Goal: Information Seeking & Learning: Learn about a topic

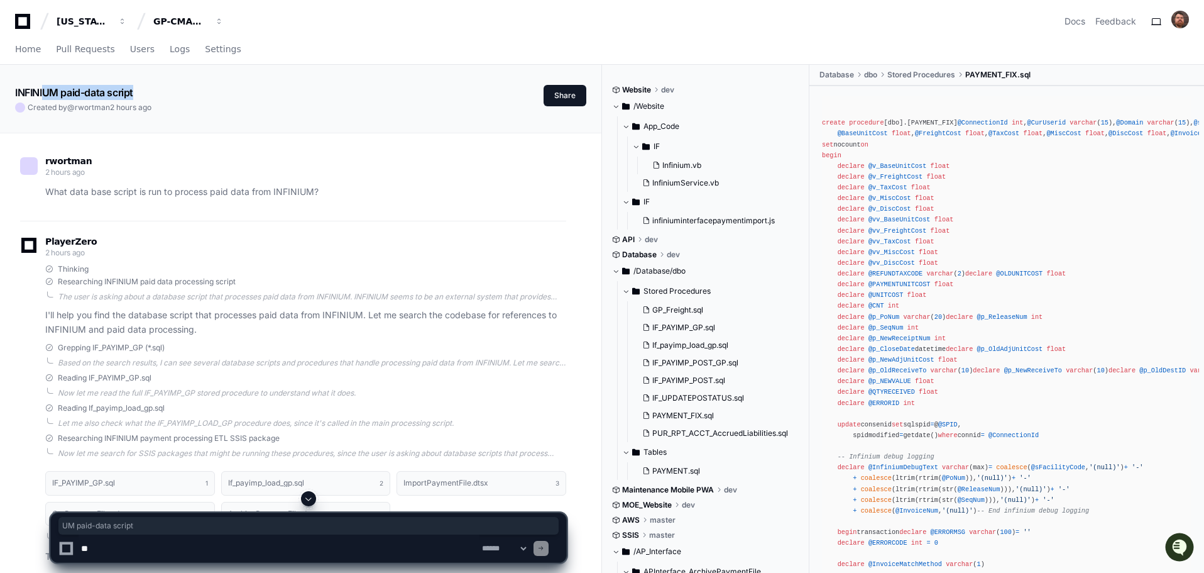
drag, startPoint x: 44, startPoint y: 89, endPoint x: 143, endPoint y: 94, distance: 99.5
click at [143, 94] on div "INFINIUM paid-data script" at bounding box center [279, 92] width 529 height 15
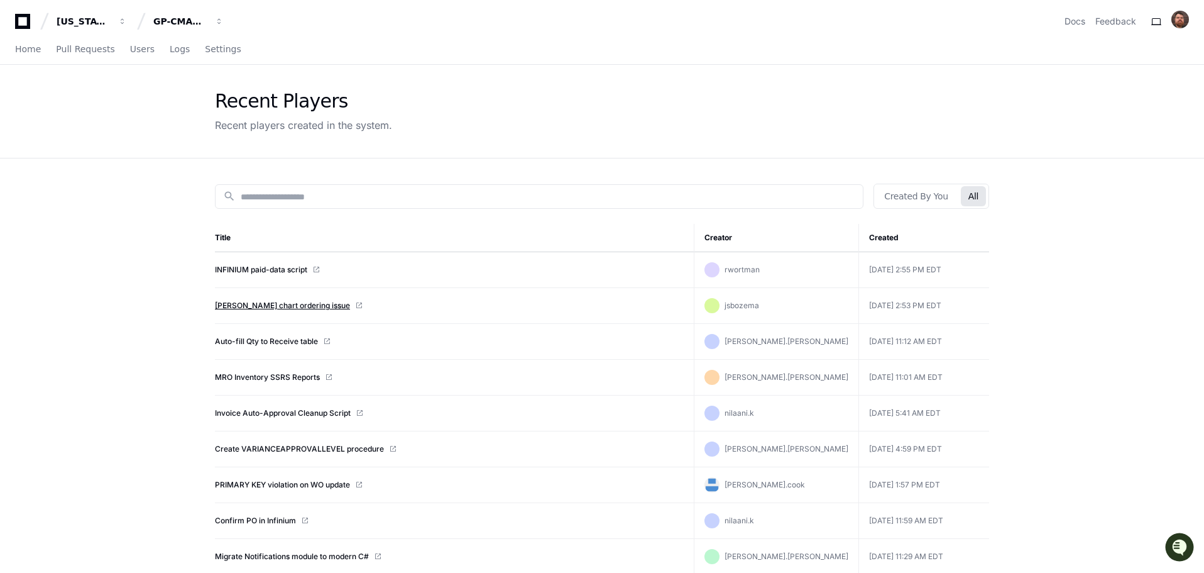
click at [245, 308] on link "Gantt chart ordering issue" at bounding box center [282, 305] width 135 height 10
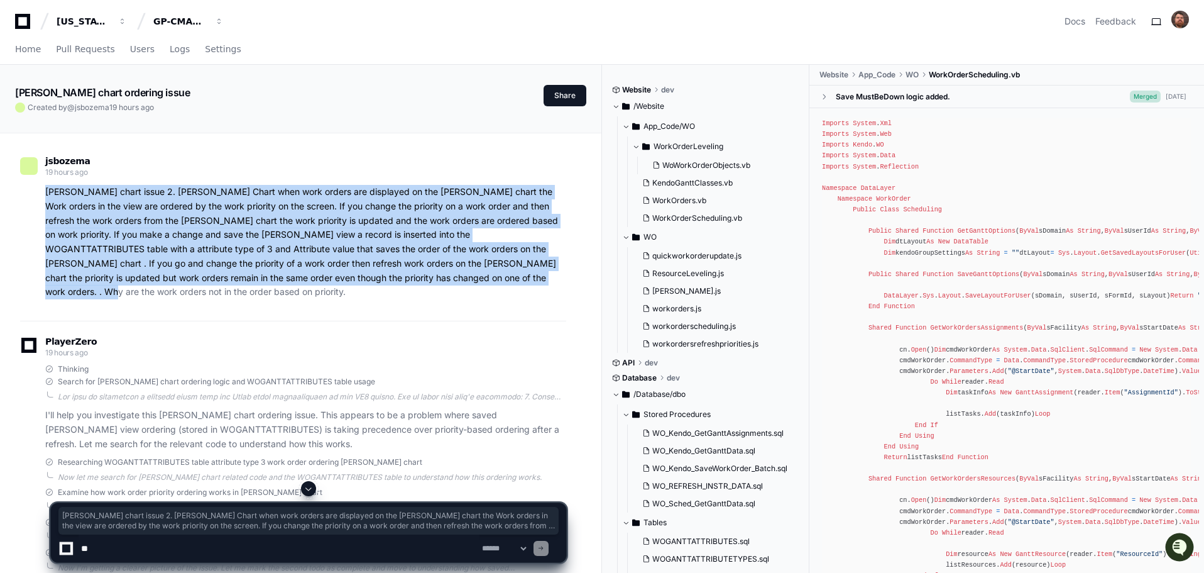
drag, startPoint x: 382, startPoint y: 277, endPoint x: 45, endPoint y: 196, distance: 345.9
click at [45, 196] on p "Gantt chart issue 2. Gantt Chart when work orders are displayed on the gantt ch…" at bounding box center [305, 242] width 521 height 114
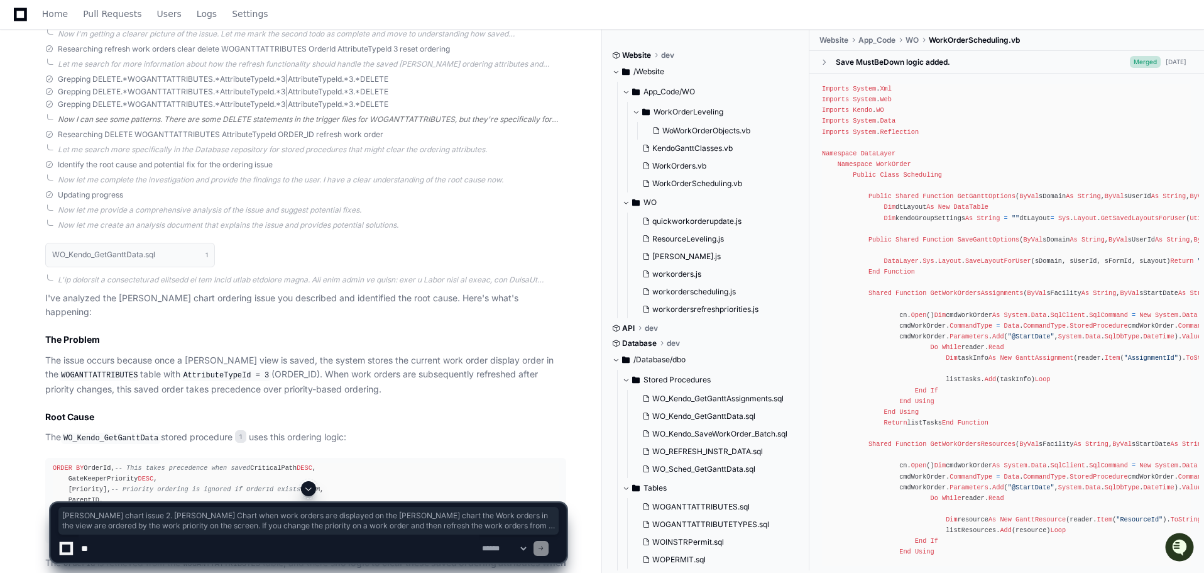
scroll to position [566, 0]
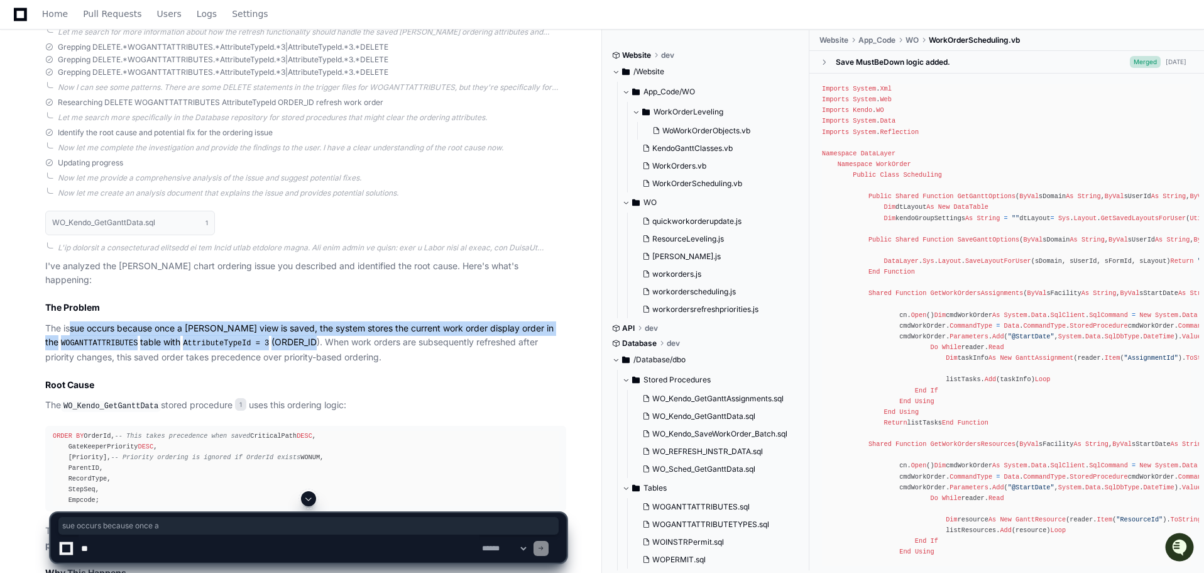
drag, startPoint x: 76, startPoint y: 302, endPoint x: 309, endPoint y: 309, distance: 233.3
click at [308, 321] on p "The issue occurs because once a Gantt view is saved, the system stores the curr…" at bounding box center [305, 342] width 521 height 43
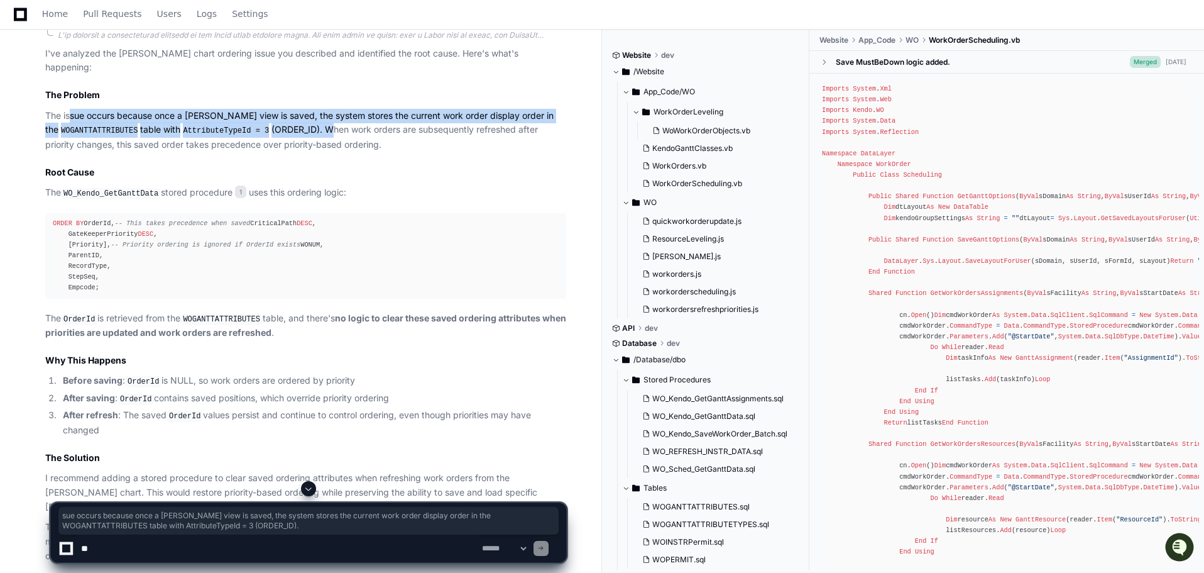
scroll to position [855, 0]
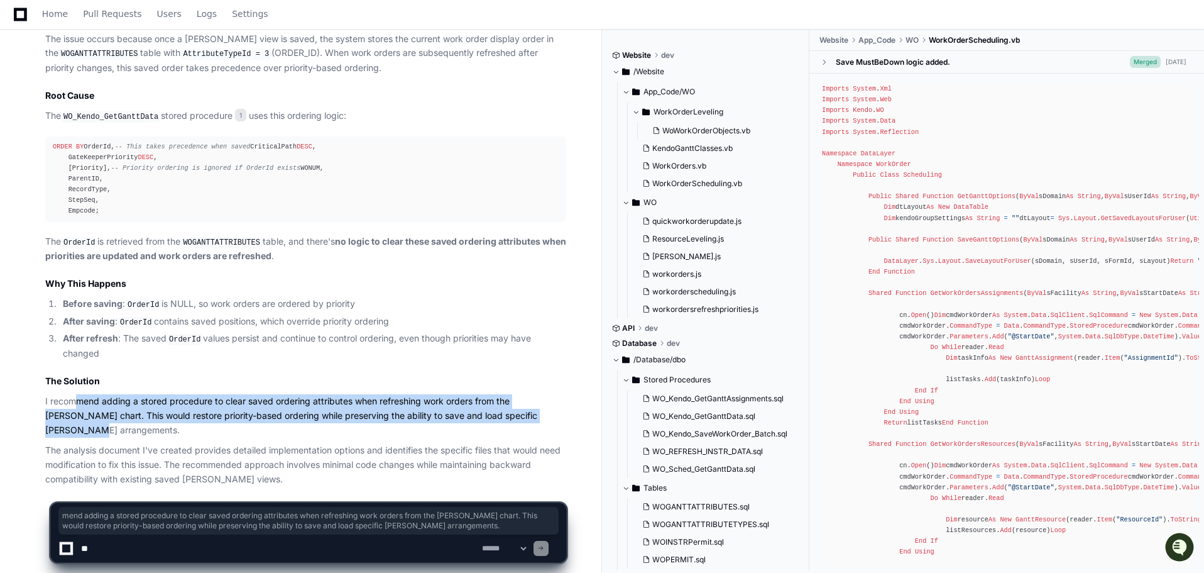
drag, startPoint x: 75, startPoint y: 400, endPoint x: 529, endPoint y: 413, distance: 454.0
click at [529, 413] on p "I recommend adding a stored procedure to clear saved ordering attributes when r…" at bounding box center [305, 415] width 521 height 43
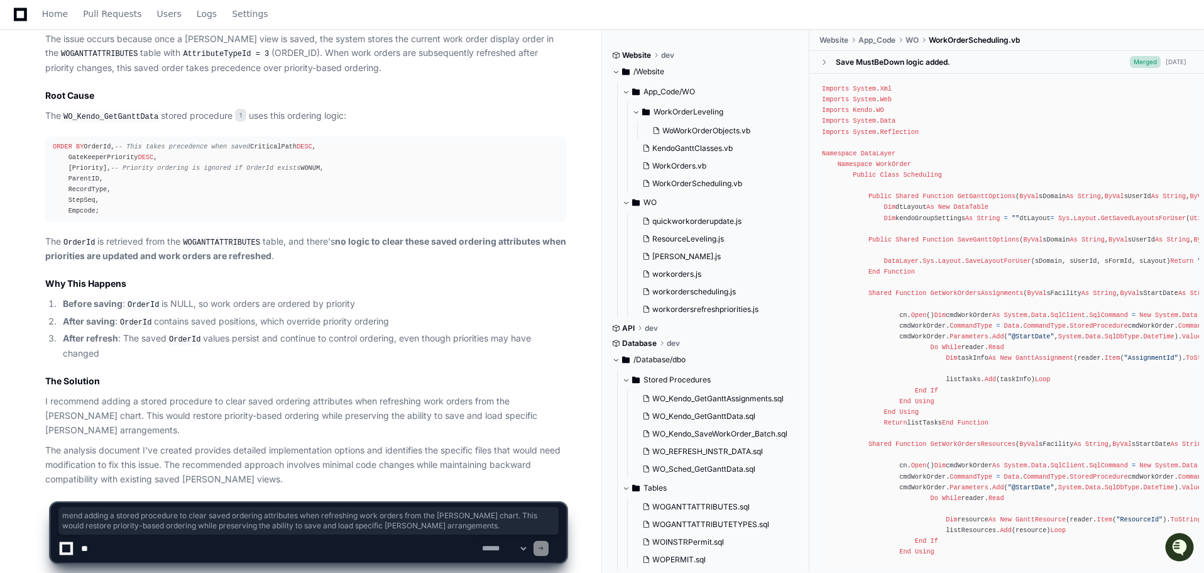
click at [402, 443] on p "The analysis document I've created provides detailed implementation options and…" at bounding box center [305, 464] width 521 height 43
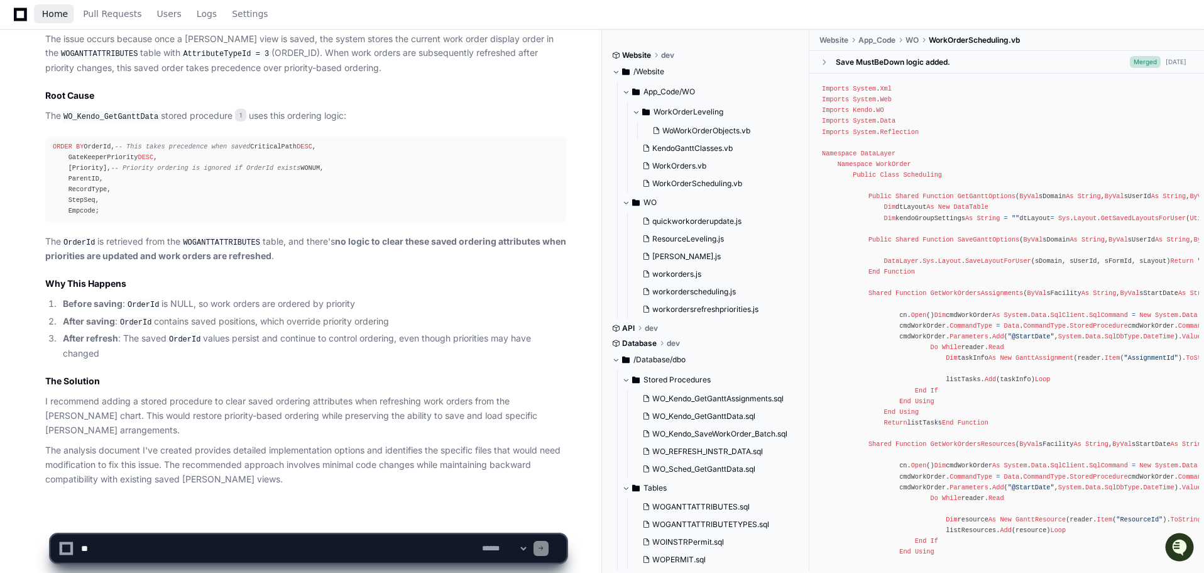
click at [52, 16] on span "Home" at bounding box center [55, 14] width 26 height 8
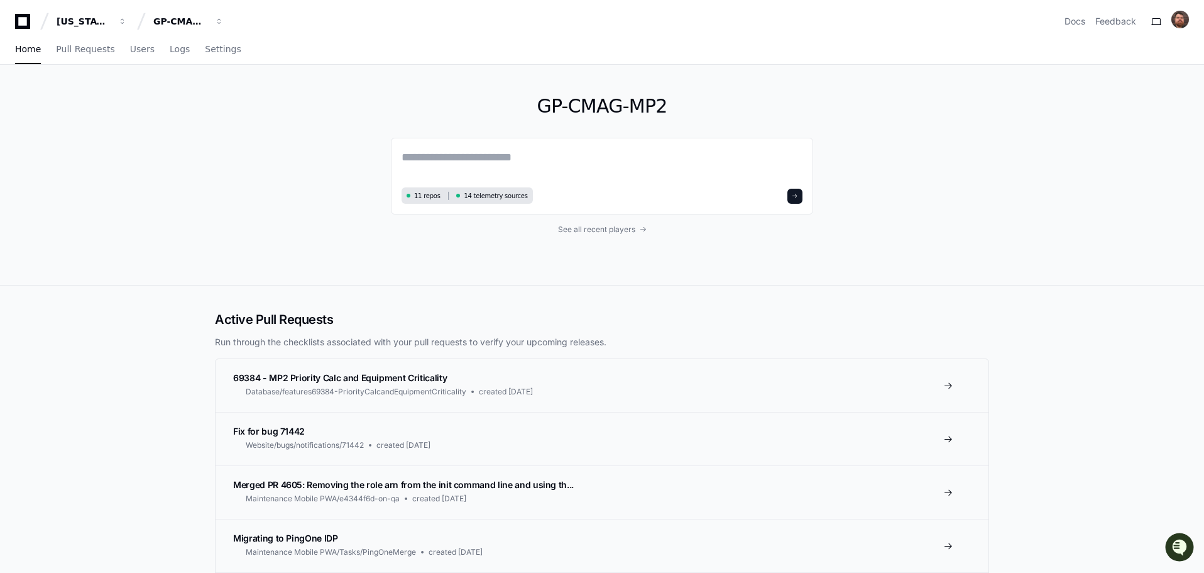
click at [201, 33] on app-nav "Georgia Pacific GP-CMAG-MP2 Docs Feedback Home Pull Requests Users Logs Settings" at bounding box center [602, 32] width 1204 height 65
click at [200, 23] on div "GP-CMAG-MP2" at bounding box center [180, 21] width 54 height 13
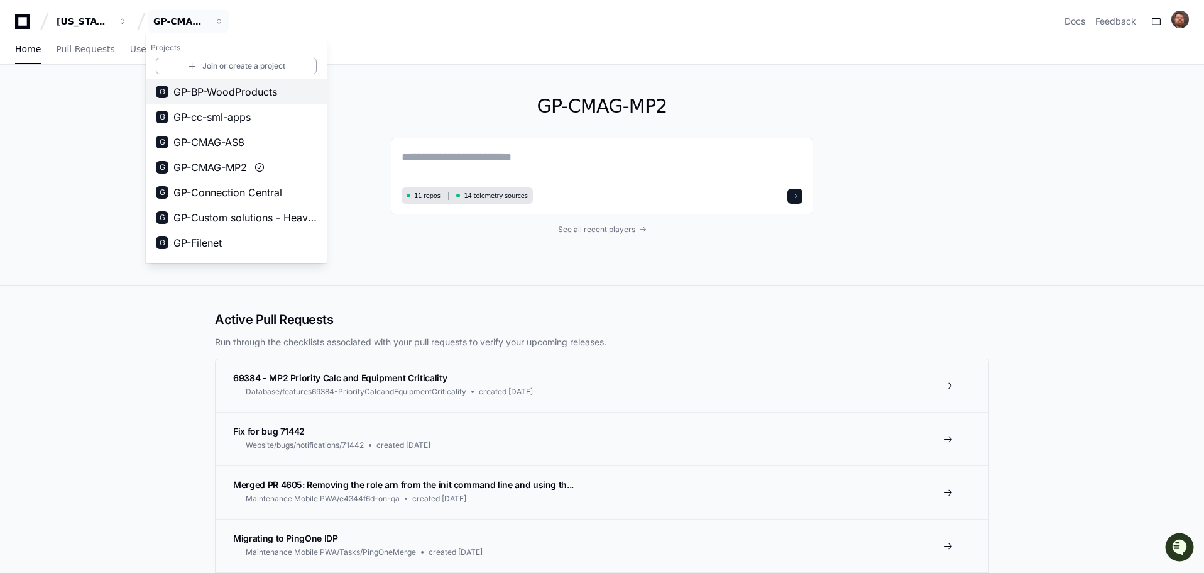
click at [239, 91] on span "GP-BP-WoodProducts" at bounding box center [225, 91] width 104 height 15
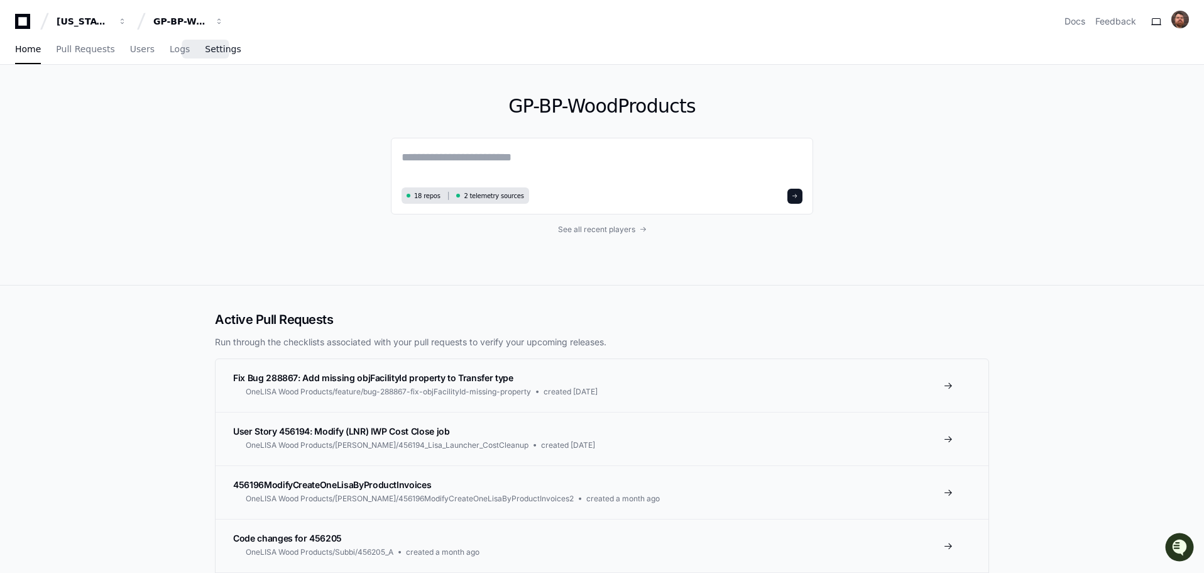
click at [209, 49] on span "Settings" at bounding box center [223, 49] width 36 height 8
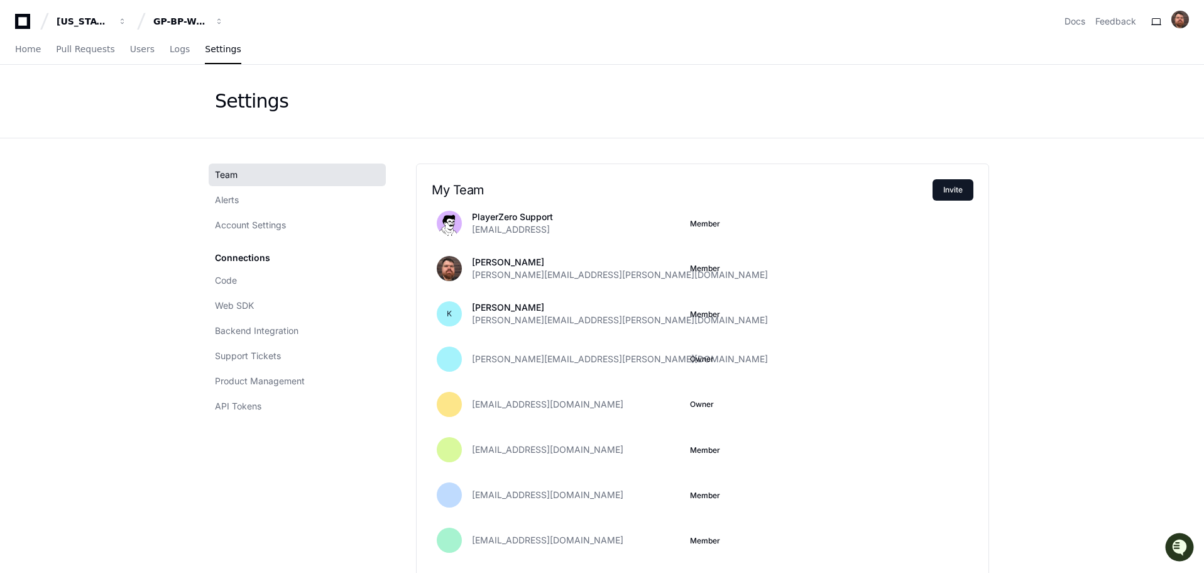
click at [34, 48] on span "Home" at bounding box center [28, 49] width 26 height 8
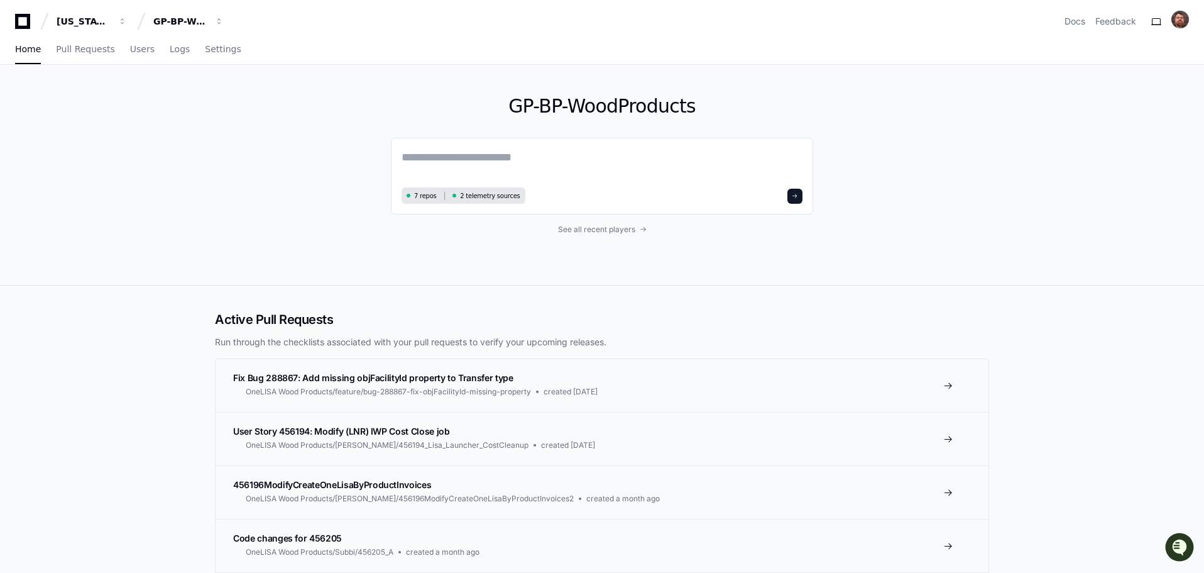
click at [1123, 202] on div "GP-BP-WoodProducts 7 repos 2 telemetry sources See all recent players" at bounding box center [602, 175] width 1204 height 221
click at [604, 228] on span "See all recent players" at bounding box center [596, 229] width 77 height 10
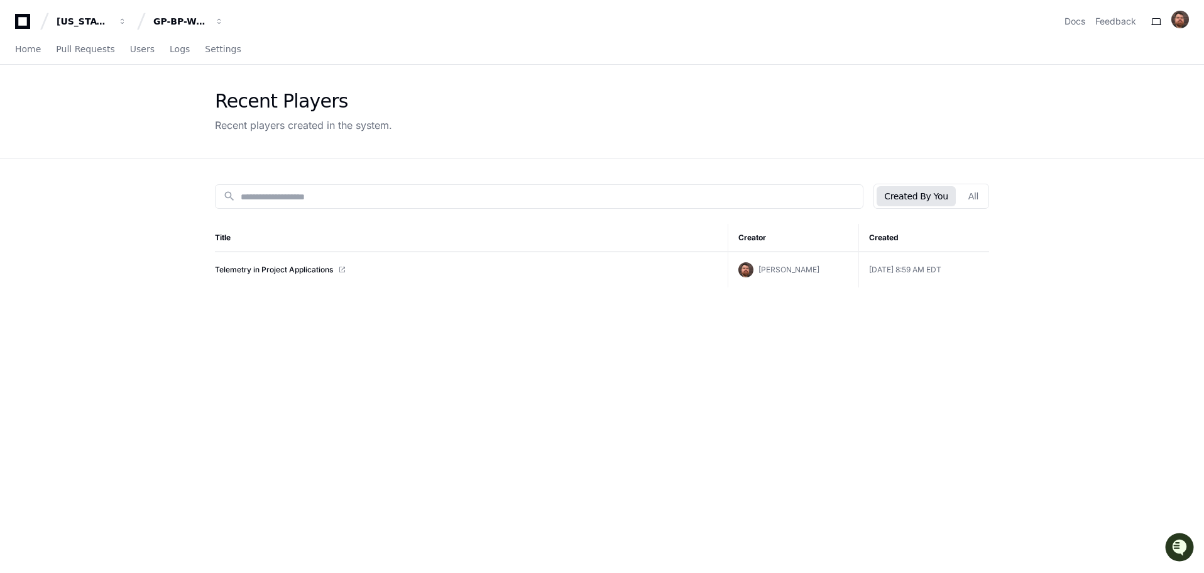
click at [1036, 387] on app-recent-players "Recent Players Recent players created in the system. search Created By You All …" at bounding box center [602, 398] width 1204 height 666
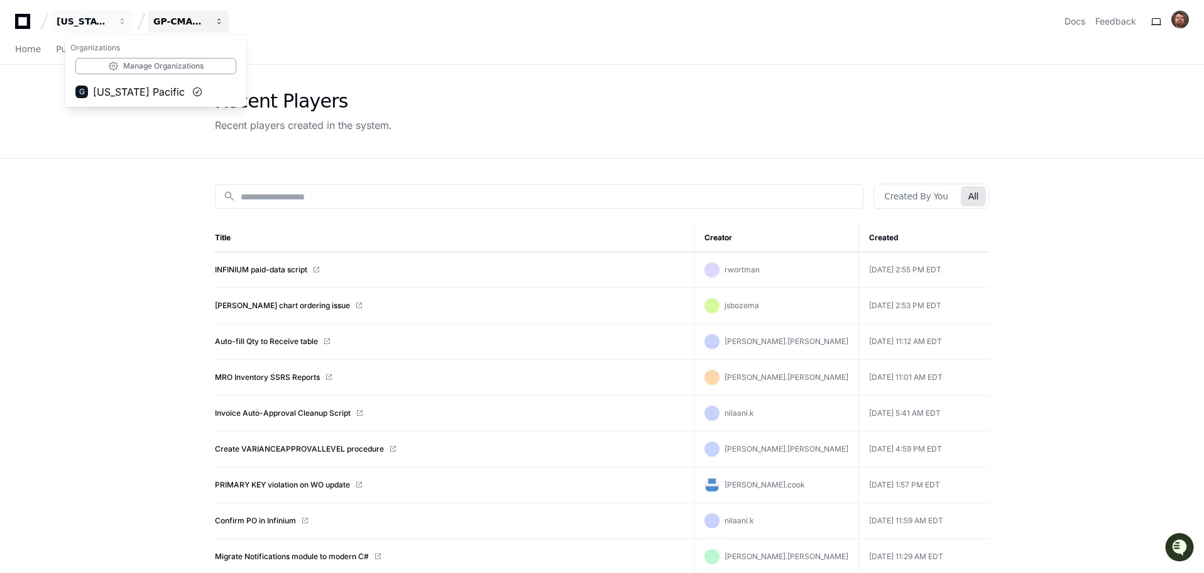
click at [164, 18] on div "GP-CMAG-MP2" at bounding box center [180, 21] width 54 height 13
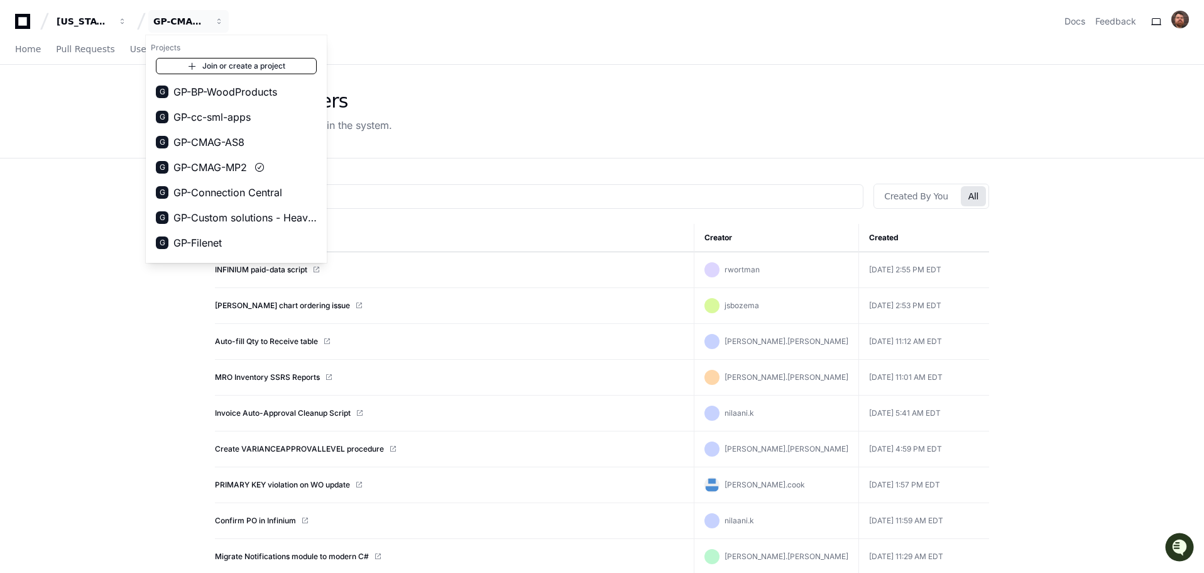
click at [243, 63] on link "Join or create a project" at bounding box center [236, 66] width 161 height 16
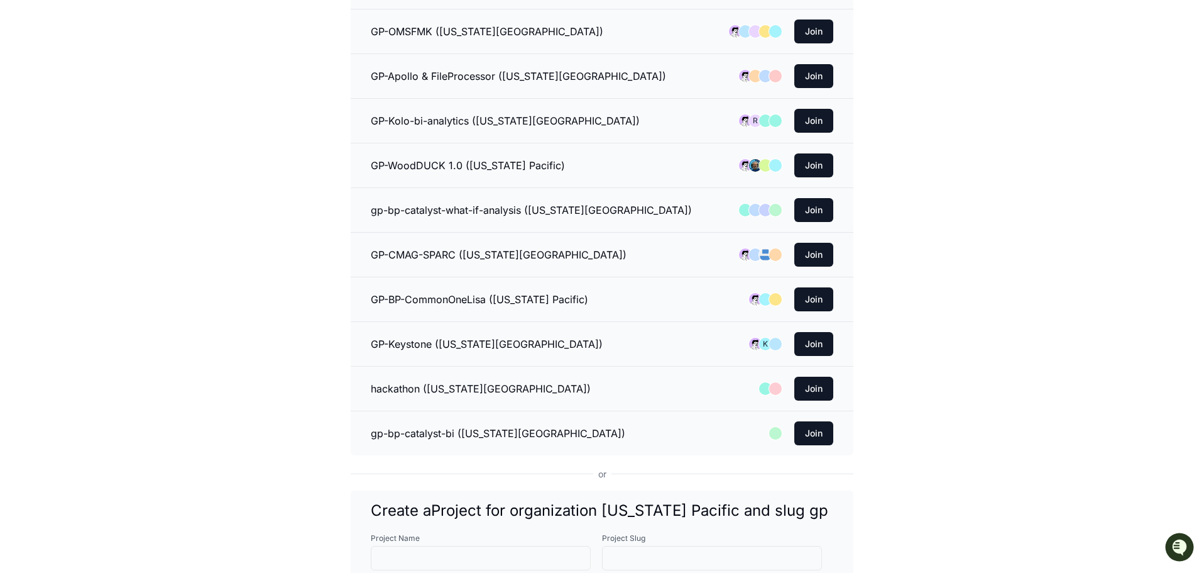
scroll to position [1132, 0]
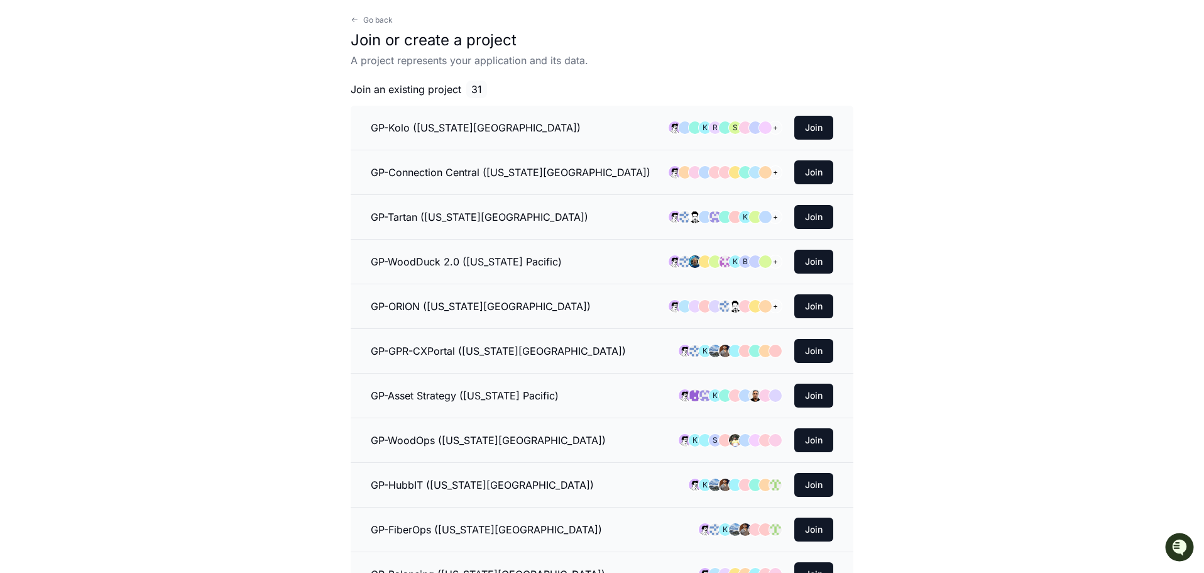
scroll to position [0, 0]
